Goal: Purchase product/service

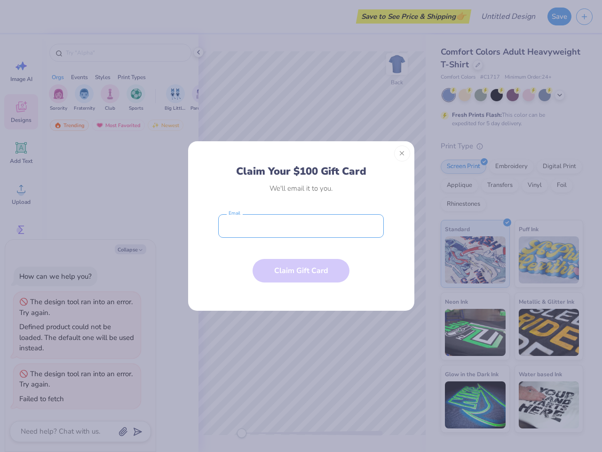
click at [301, 226] on input "email" at bounding box center [301, 226] width 166 height 24
click at [402, 153] on button "Close" at bounding box center [402, 153] width 16 height 16
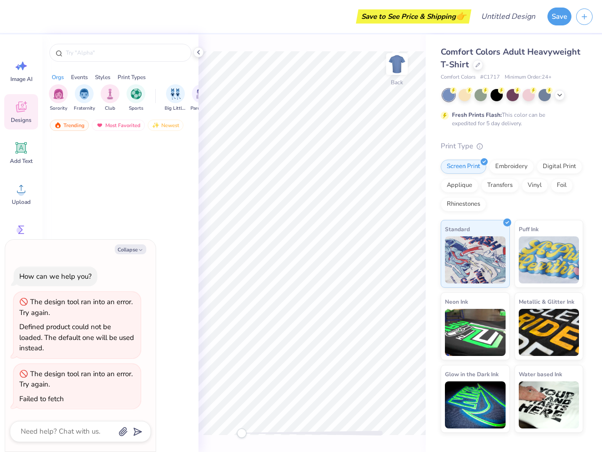
type textarea "x"
